Goal: Check status: Check status

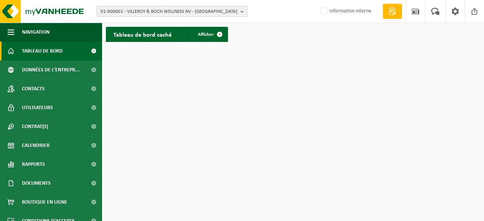
click at [124, 10] on span "01-000001 - VILLEROY & BOCH WELLNESS NV - [GEOGRAPHIC_DATA]" at bounding box center [169, 11] width 137 height 11
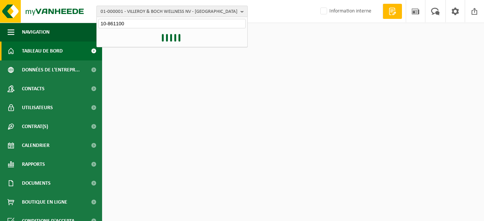
type input "10-861100"
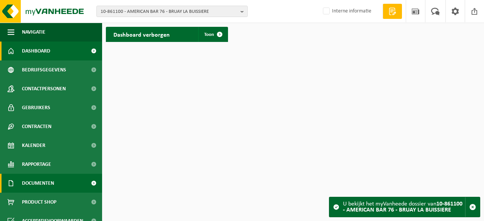
scroll to position [38, 0]
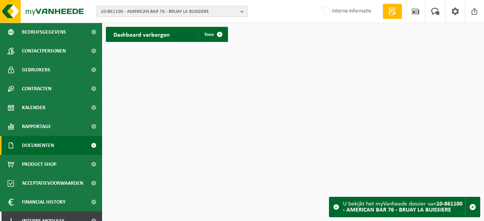
click at [92, 146] on span at bounding box center [93, 145] width 17 height 19
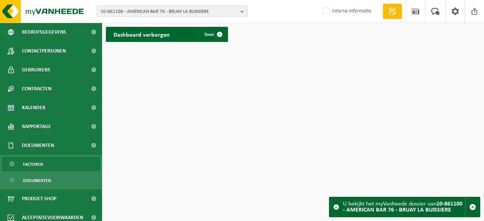
click at [71, 162] on link "Facturen" at bounding box center [51, 164] width 98 height 14
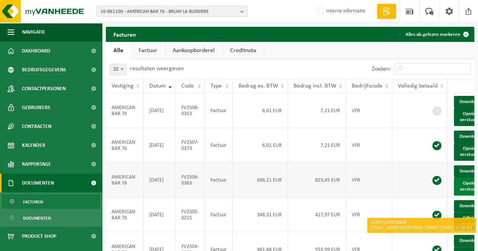
scroll to position [38, 0]
